Goal: Task Accomplishment & Management: Complete application form

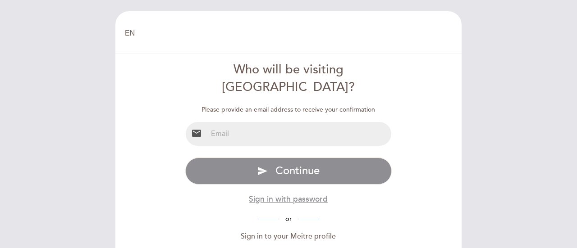
click at [279, 122] on input "email" at bounding box center [299, 134] width 184 height 24
type input "[PERSON_NAME][EMAIL_ADDRESS][PERSON_NAME][DOMAIN_NAME]"
click at [430, 154] on form "Who will be visiting [GEOGRAPHIC_DATA]? Please provide an email address to rece…" at bounding box center [288, 186] width 333 height 251
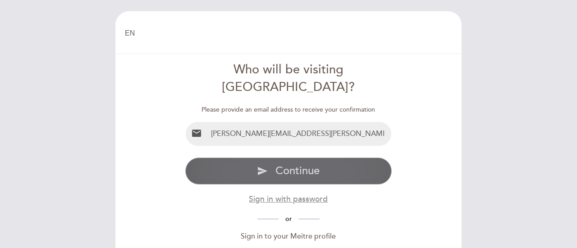
click at [327, 158] on button "send Continue" at bounding box center [288, 171] width 207 height 27
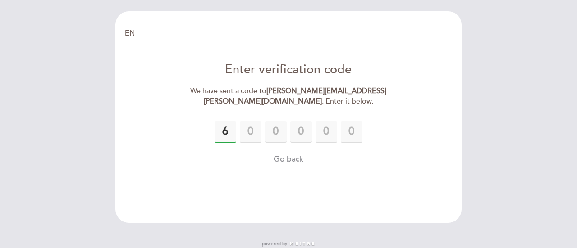
type input "6"
type input "3"
type input "2"
type input "5"
type input "3"
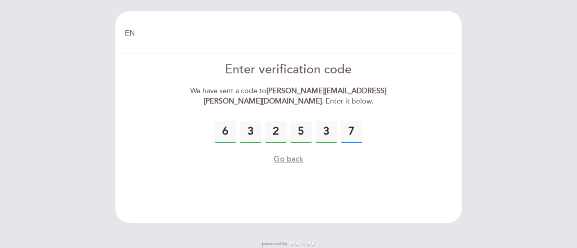
type input "7"
